Goal: Task Accomplishment & Management: Use online tool/utility

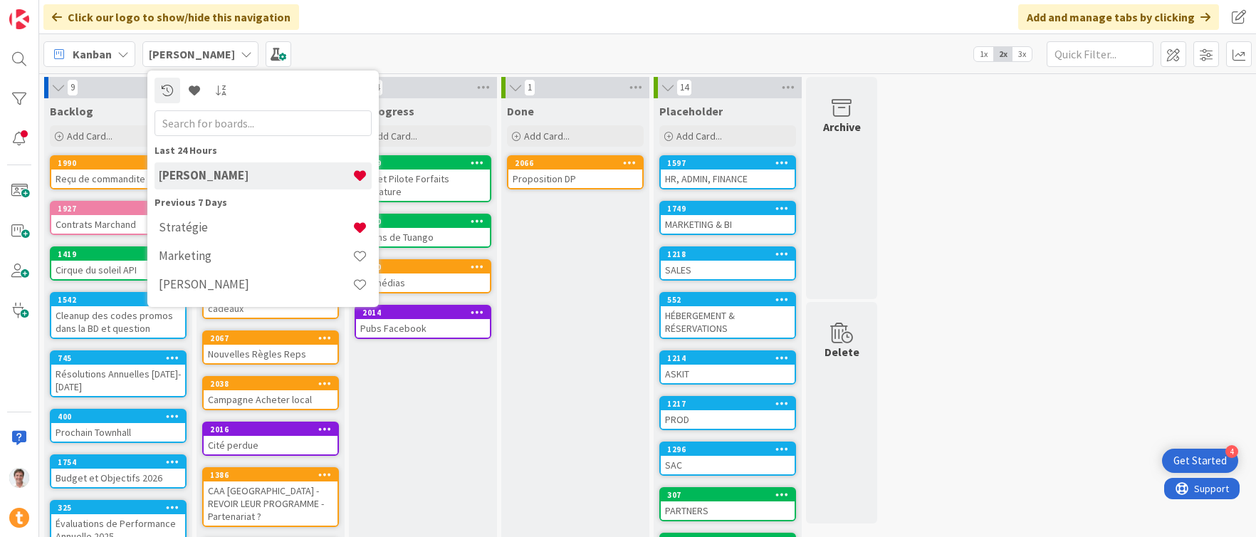
click at [696, 179] on div "HR, ADMIN, FINANCE" at bounding box center [728, 178] width 134 height 19
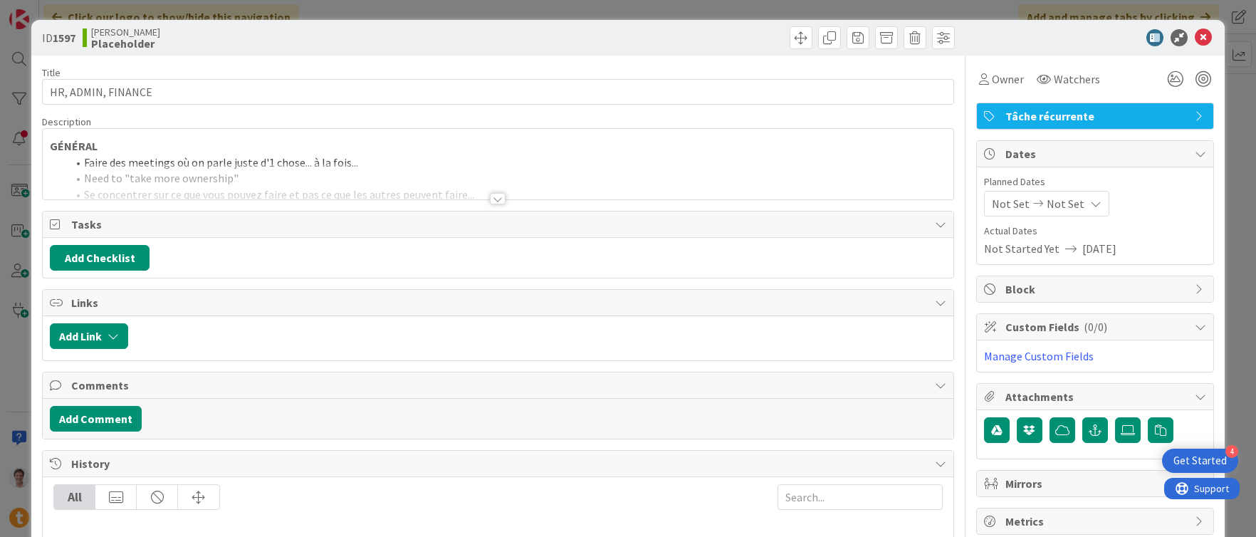
click at [486, 191] on div at bounding box center [498, 181] width 911 height 36
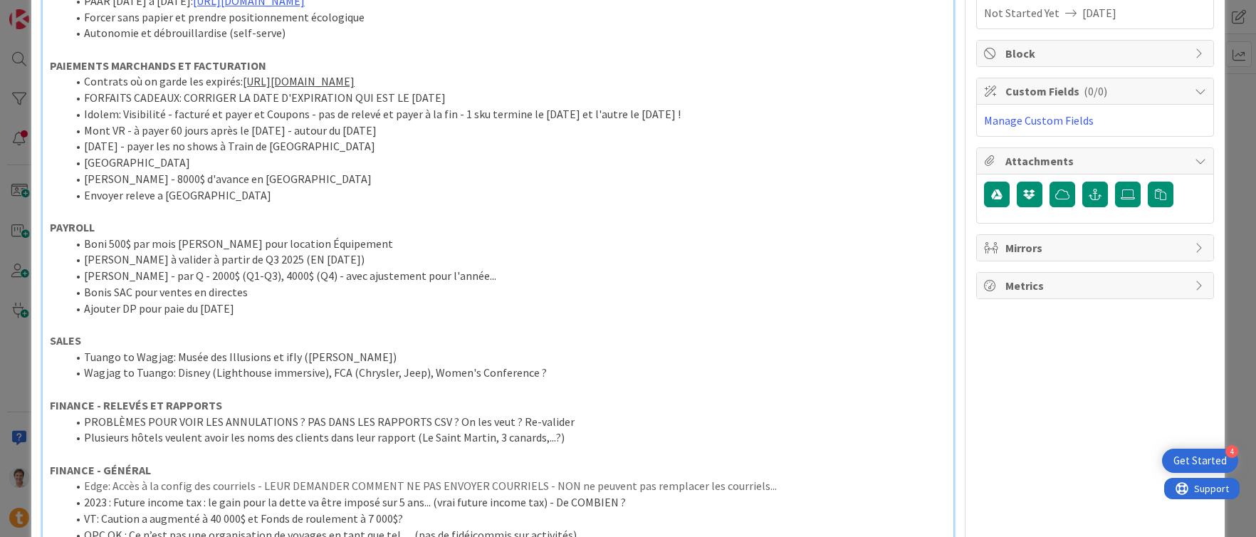
scroll to position [236, 0]
drag, startPoint x: 210, startPoint y: 191, endPoint x: 36, endPoint y: 188, distance: 173.8
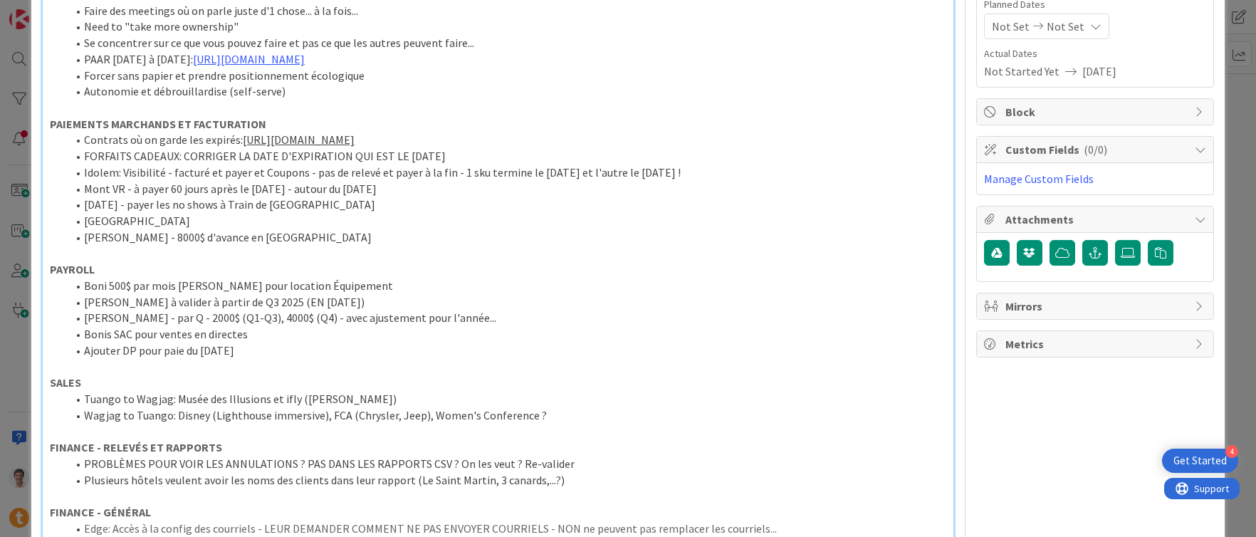
scroll to position [160, 0]
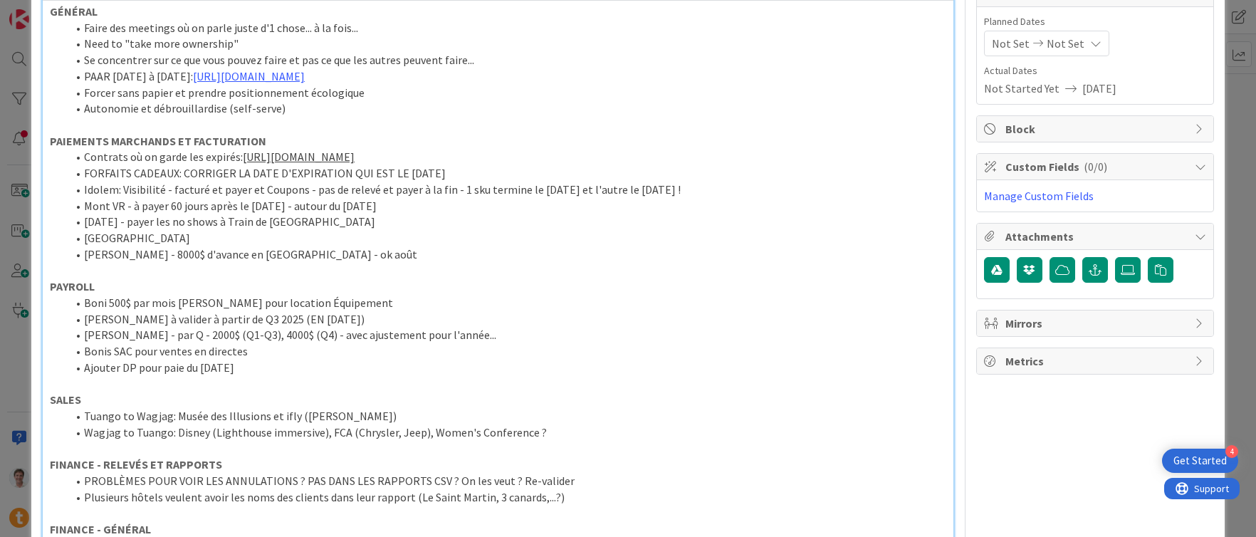
click at [172, 239] on li "[GEOGRAPHIC_DATA]" at bounding box center [506, 238] width 879 height 16
click at [182, 204] on li "Mont VR - à payer 60 jours après le [DATE] - autour du [DATE]" at bounding box center [506, 206] width 879 height 16
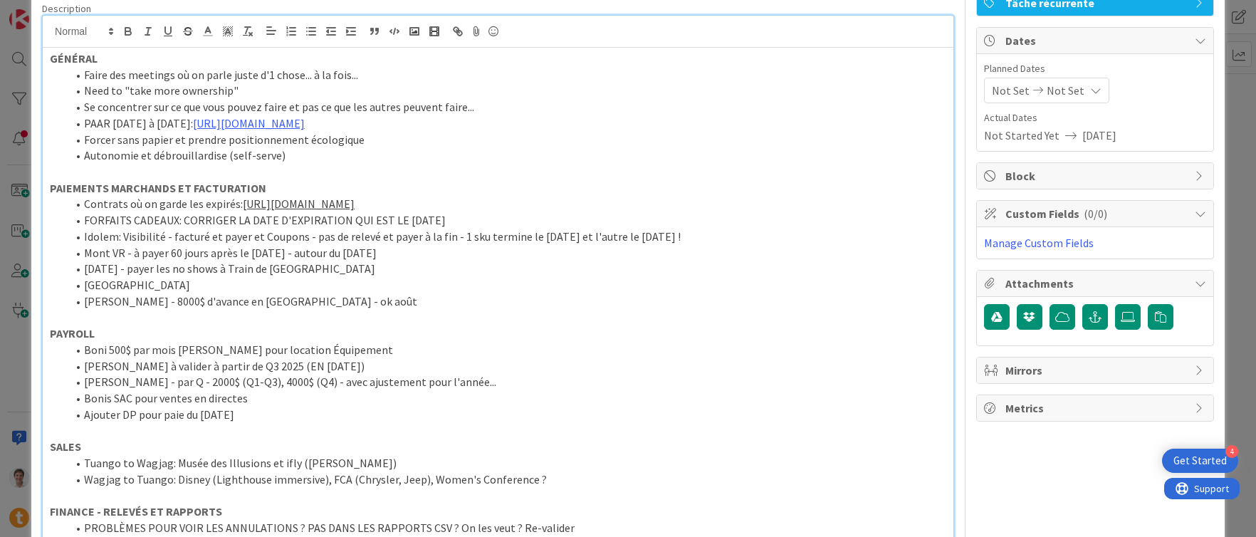
scroll to position [0, 0]
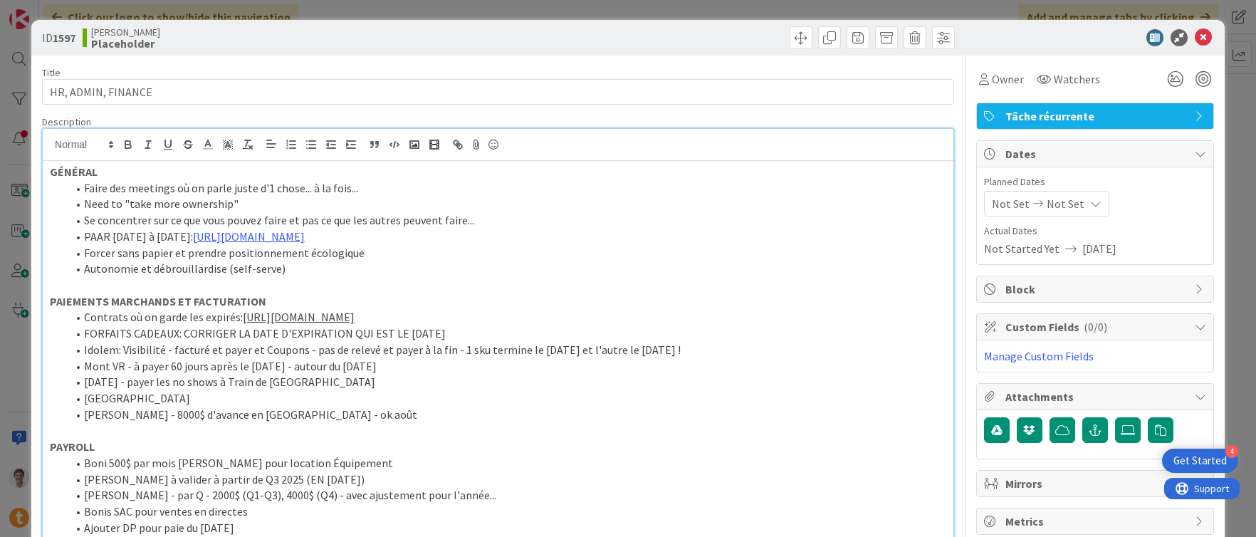
click at [295, 318] on link "[URL][DOMAIN_NAME]" at bounding box center [299, 317] width 112 height 14
click at [448, 341] on link "[URL][DOMAIN_NAME]" at bounding box center [479, 344] width 98 height 19
click at [1195, 38] on icon at bounding box center [1203, 37] width 17 height 17
